Goal: Task Accomplishment & Management: Complete application form

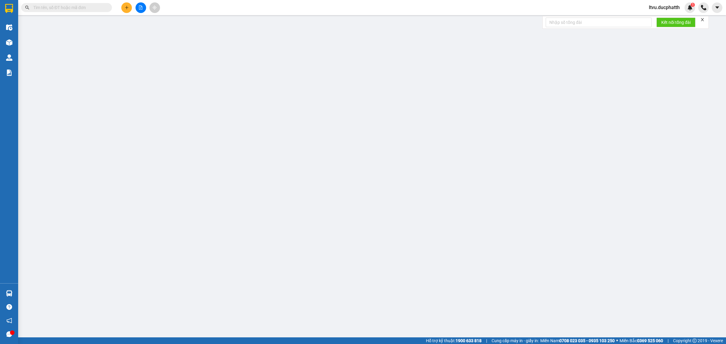
click at [87, 10] on input "text" at bounding box center [68, 7] width 71 height 7
paste input "0378932134"
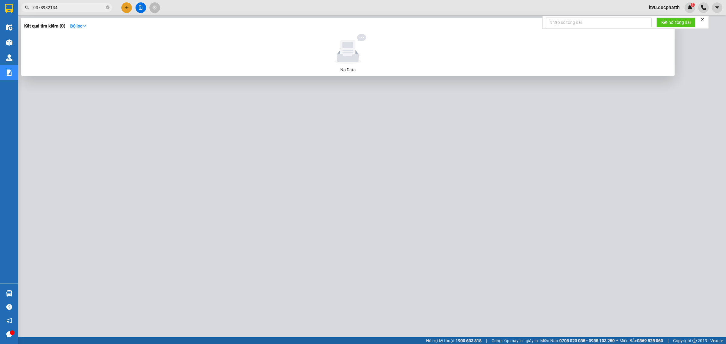
click at [87, 10] on input "0378932134" at bounding box center [68, 7] width 71 height 7
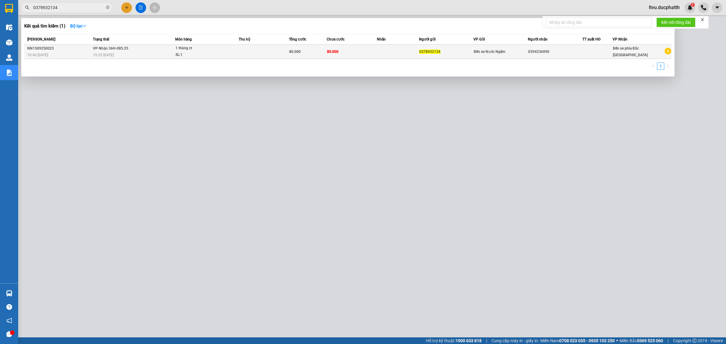
type input "0378932134"
click at [536, 54] on div "0394236090" at bounding box center [555, 52] width 54 height 6
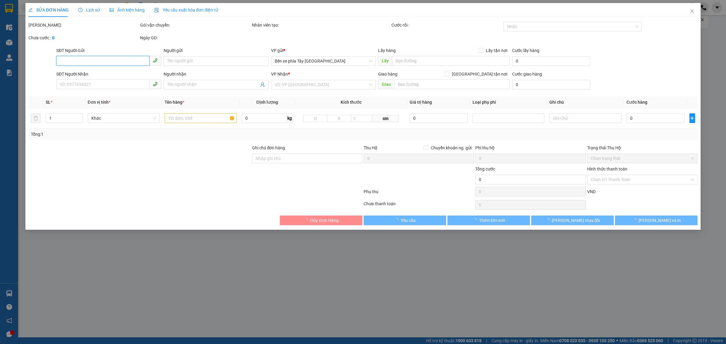
type input "0378932134"
type input "0394236090"
type input "80.000"
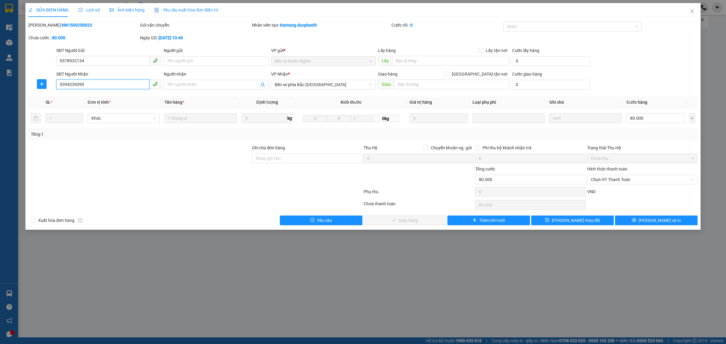
click at [120, 84] on input "0394236090" at bounding box center [102, 85] width 93 height 10
click at [122, 83] on input "0394236090" at bounding box center [102, 85] width 93 height 10
type input "0784911413"
click at [594, 225] on button "[PERSON_NAME] thay đổi" at bounding box center [572, 221] width 83 height 10
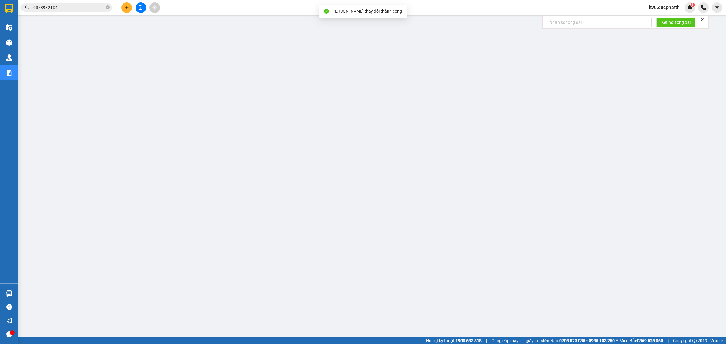
click at [80, 10] on input "0378932134" at bounding box center [68, 7] width 71 height 7
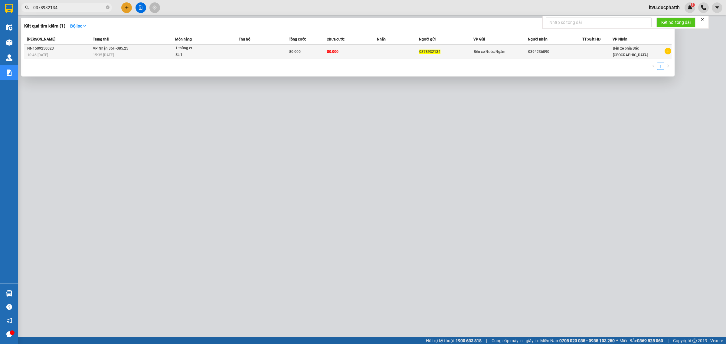
click at [168, 48] on td "VP Nhận 36H-085.25 15:35 [DATE]" at bounding box center [133, 52] width 84 height 14
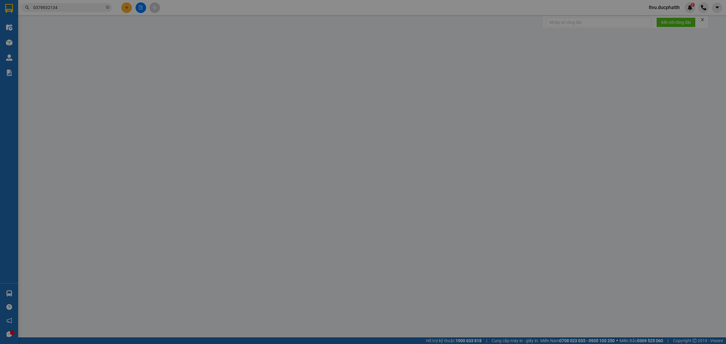
type input "0378932134"
type input "0784911413"
type input "80.000"
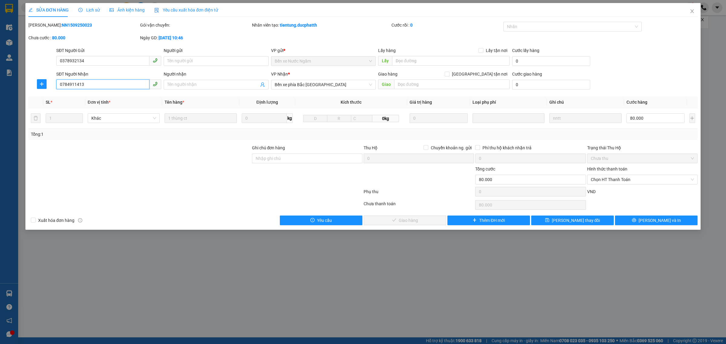
click at [93, 82] on input "0784911413" at bounding box center [102, 85] width 93 height 10
click at [96, 88] on input "0784911413" at bounding box center [102, 85] width 93 height 10
click at [97, 87] on input "0784911413" at bounding box center [102, 85] width 93 height 10
click at [70, 85] on input "0784911413" at bounding box center [102, 85] width 93 height 10
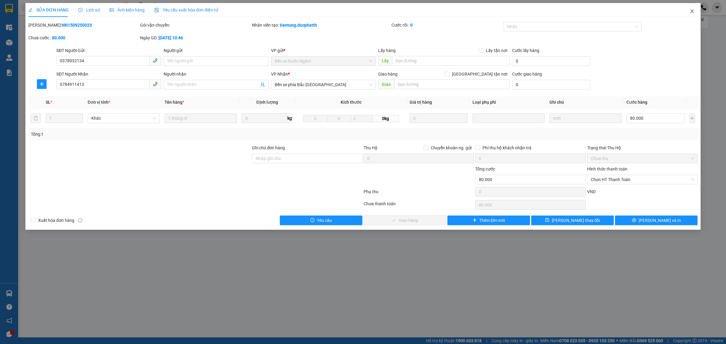
click at [692, 8] on span "Close" at bounding box center [692, 11] width 17 height 17
